Goal: Find specific fact: Find specific fact

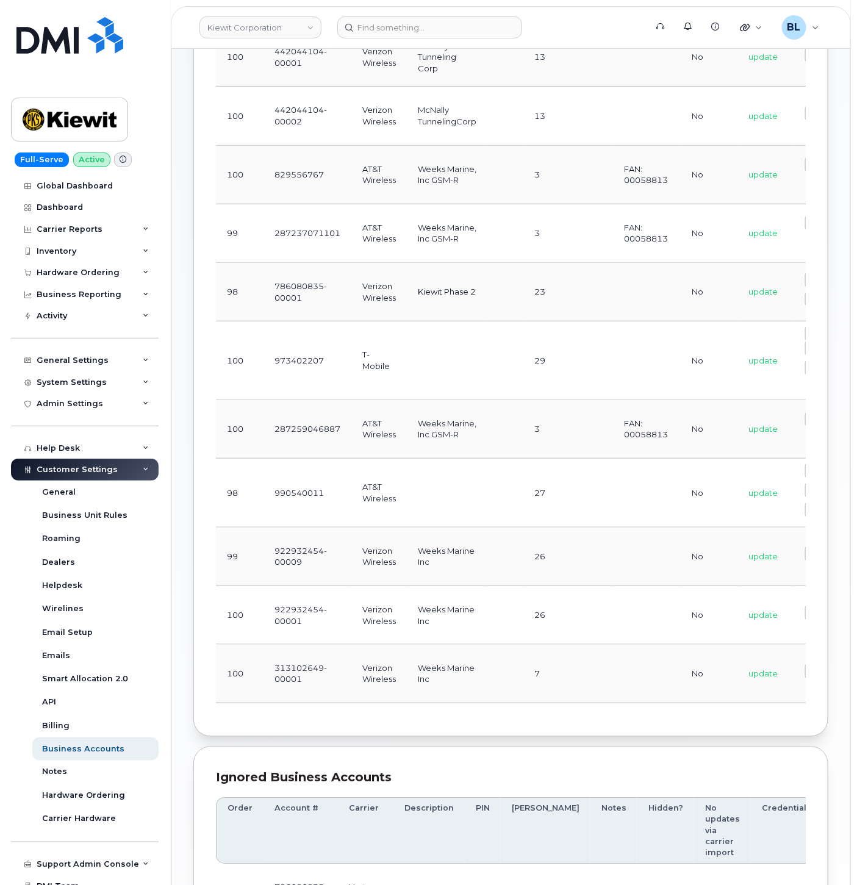
scroll to position [361, 0]
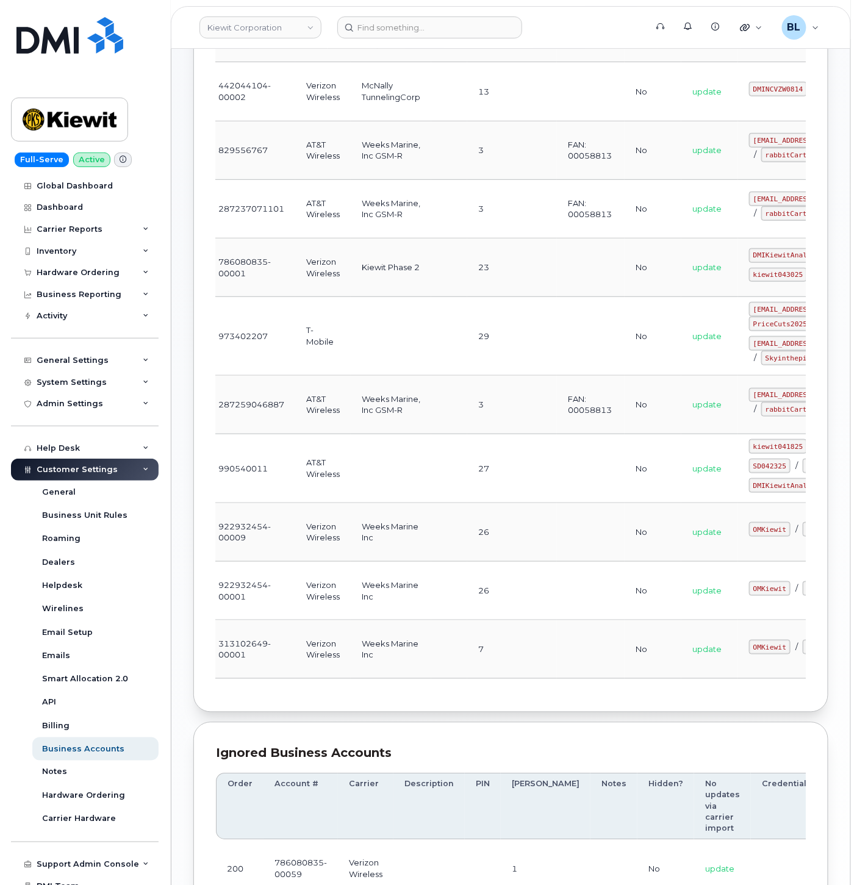
drag, startPoint x: 421, startPoint y: 528, endPoint x: 456, endPoint y: 529, distance: 34.8
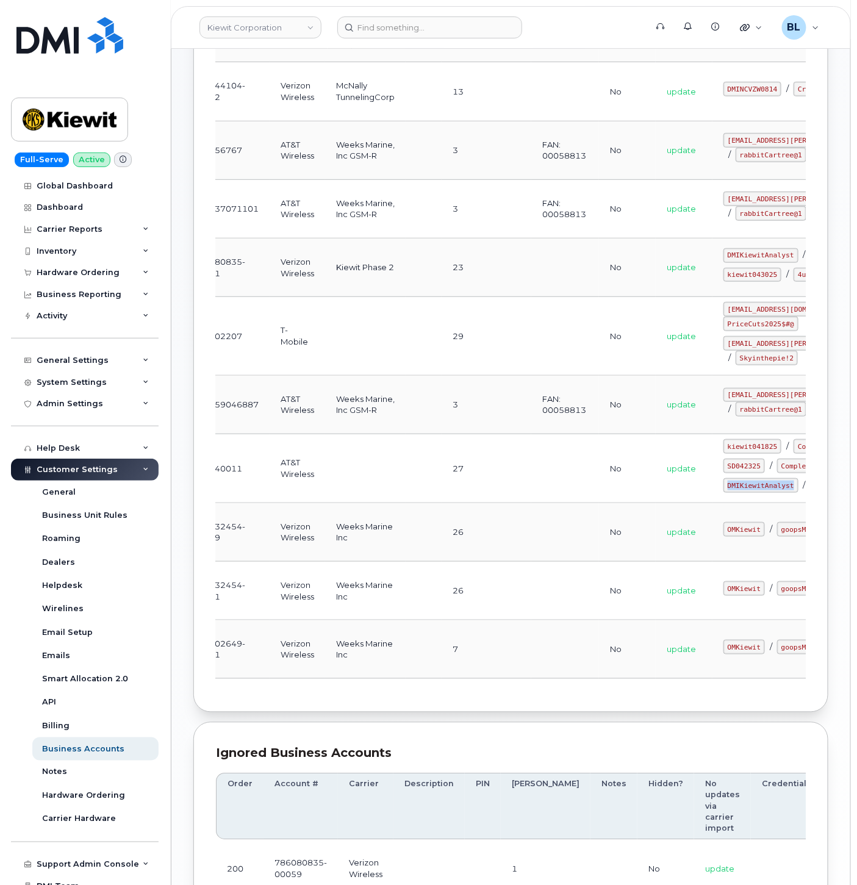
drag, startPoint x: 668, startPoint y: 532, endPoint x: 736, endPoint y: 537, distance: 68.5
click at [736, 493] on code "DMIKiewitAnalyst" at bounding box center [760, 485] width 75 height 15
copy code "DMIKiewitAnalyst"
drag, startPoint x: 669, startPoint y: 551, endPoint x: 727, endPoint y: 554, distance: 58.0
click at [811, 493] on code "S@v!ngs2025!@#" at bounding box center [844, 485] width 66 height 15
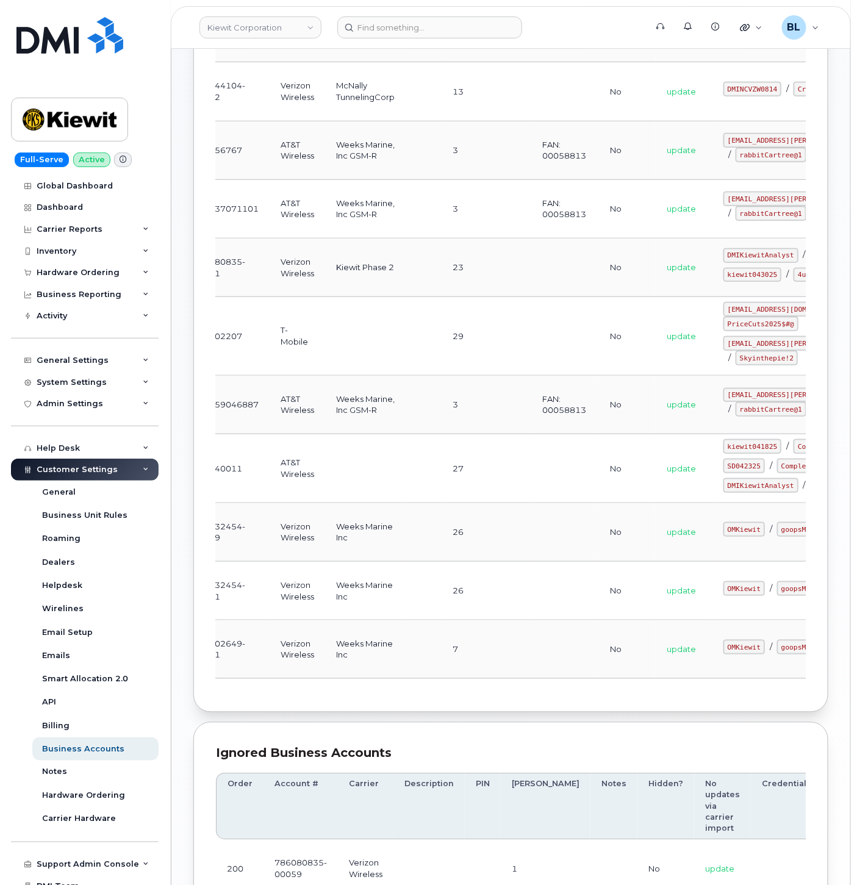
copy code "S@v!ngs2025!@#"
drag, startPoint x: 672, startPoint y: 467, endPoint x: 719, endPoint y: 474, distance: 47.4
click at [723, 454] on code "kiewit041825" at bounding box center [752, 446] width 58 height 15
copy code "kiewit041825"
drag, startPoint x: 670, startPoint y: 484, endPoint x: 747, endPoint y: 487, distance: 77.5
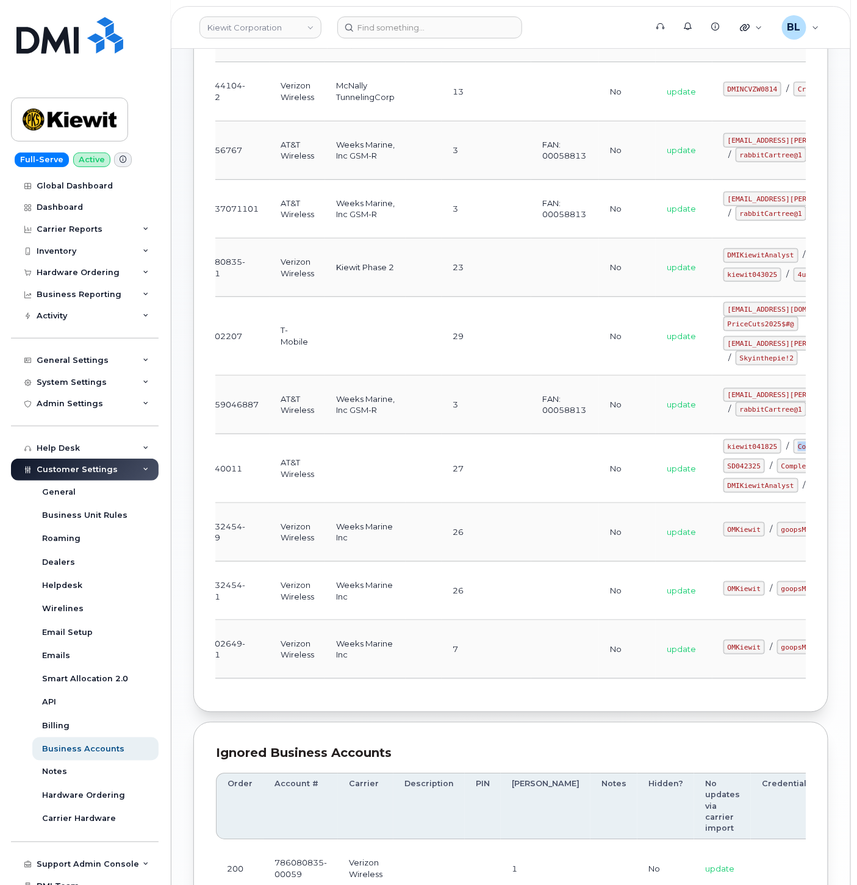
click at [794, 454] on code "CompletelyPartial$1" at bounding box center [837, 446] width 87 height 15
copy code "CompletelyPartial$1"
click at [531, 499] on td at bounding box center [565, 468] width 68 height 69
drag, startPoint x: 667, startPoint y: 533, endPoint x: 741, endPoint y: 536, distance: 74.5
click at [741, 503] on td "kiewit041825 / CompletelyPartial$1 SD042325 / CompletelyPartially$2 DMIKiewitAn…" at bounding box center [813, 468] width 201 height 69
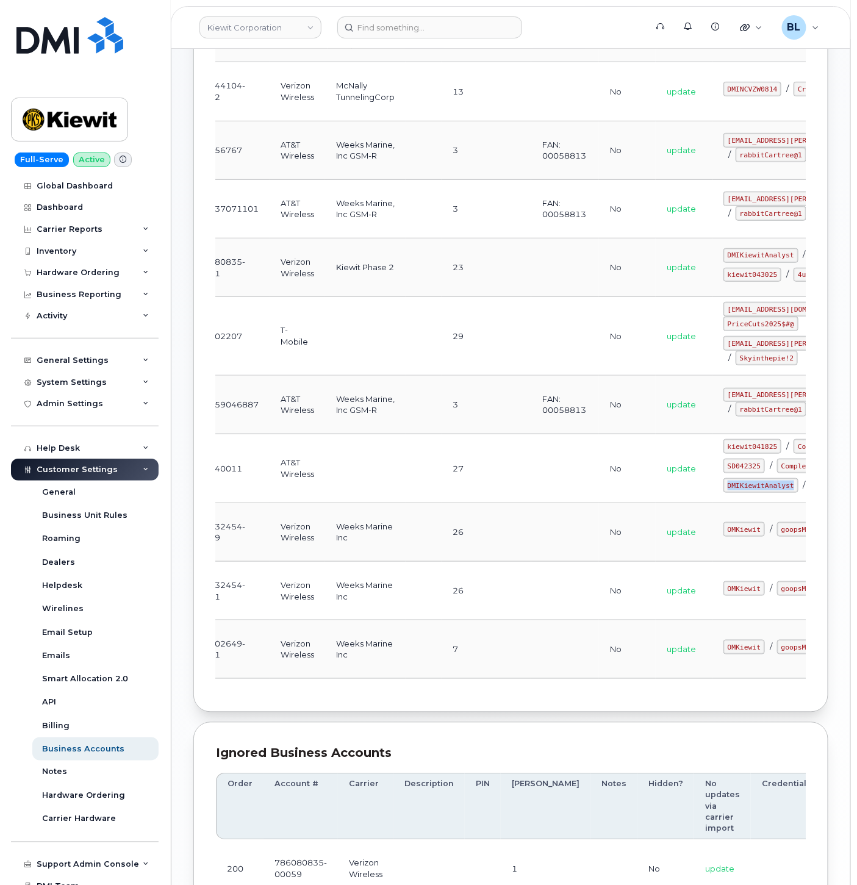
copy code "DMIKiewitAnalyst"
